Goal: Information Seeking & Learning: Understand process/instructions

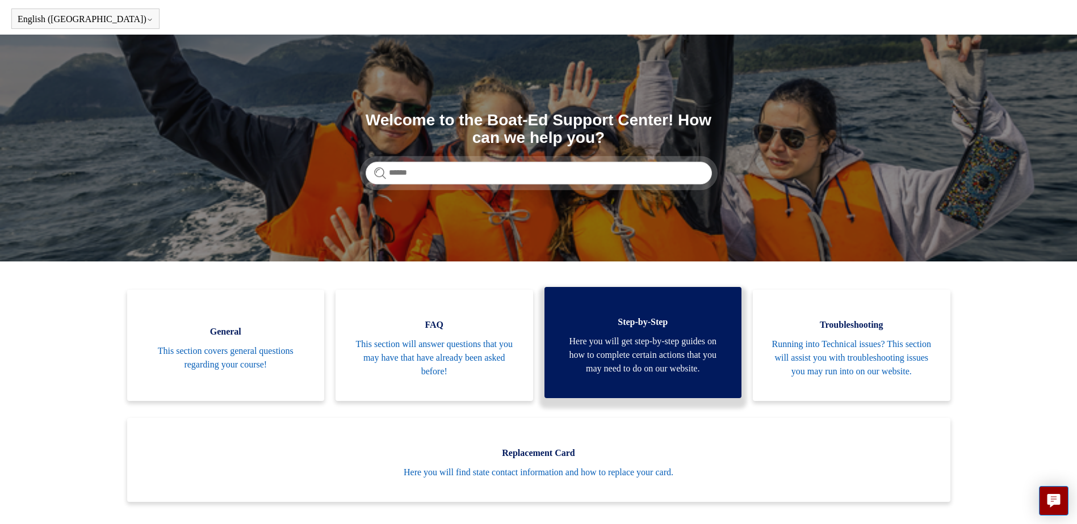
scroll to position [114, 0]
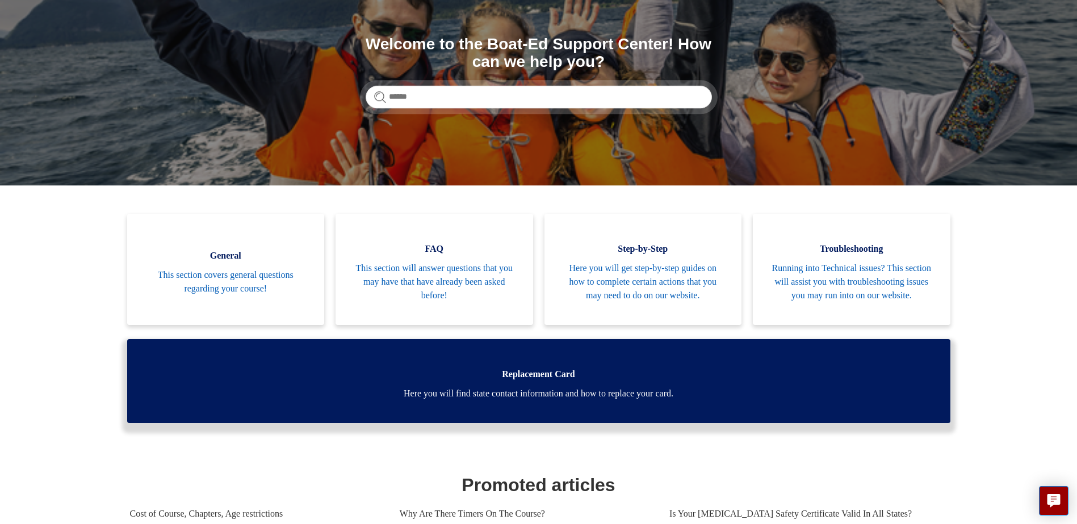
click at [511, 401] on span "Here you will find state contact information and how to replace your card." at bounding box center [538, 394] width 789 height 14
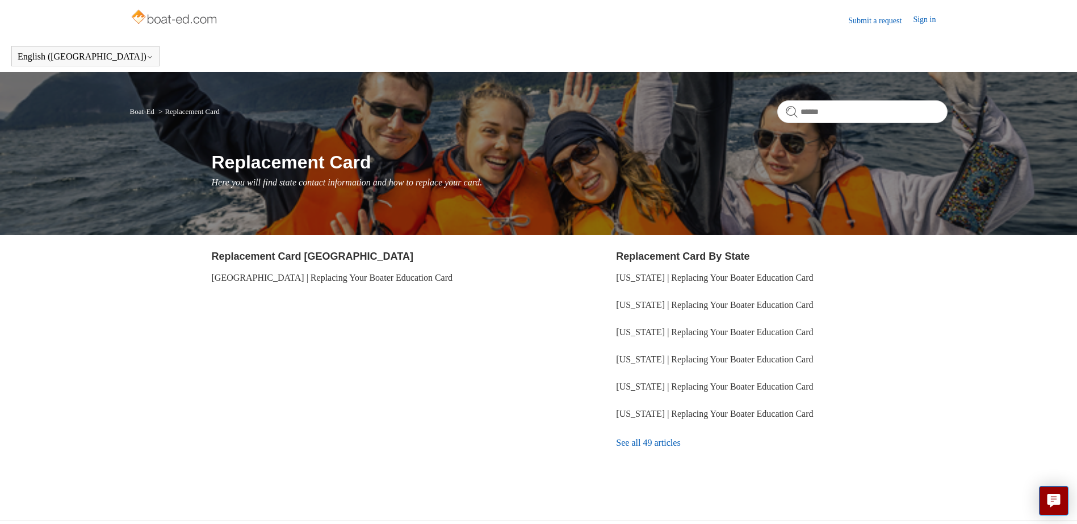
click at [638, 442] on link "See all 49 articles" at bounding box center [781, 443] width 331 height 31
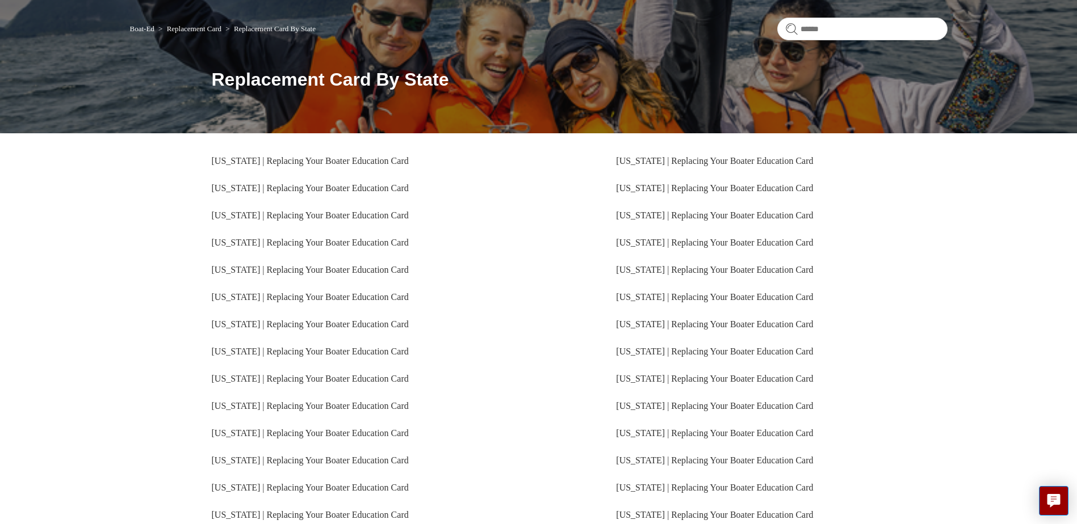
scroll to position [215, 0]
